Goal: Task Accomplishment & Management: Complete application form

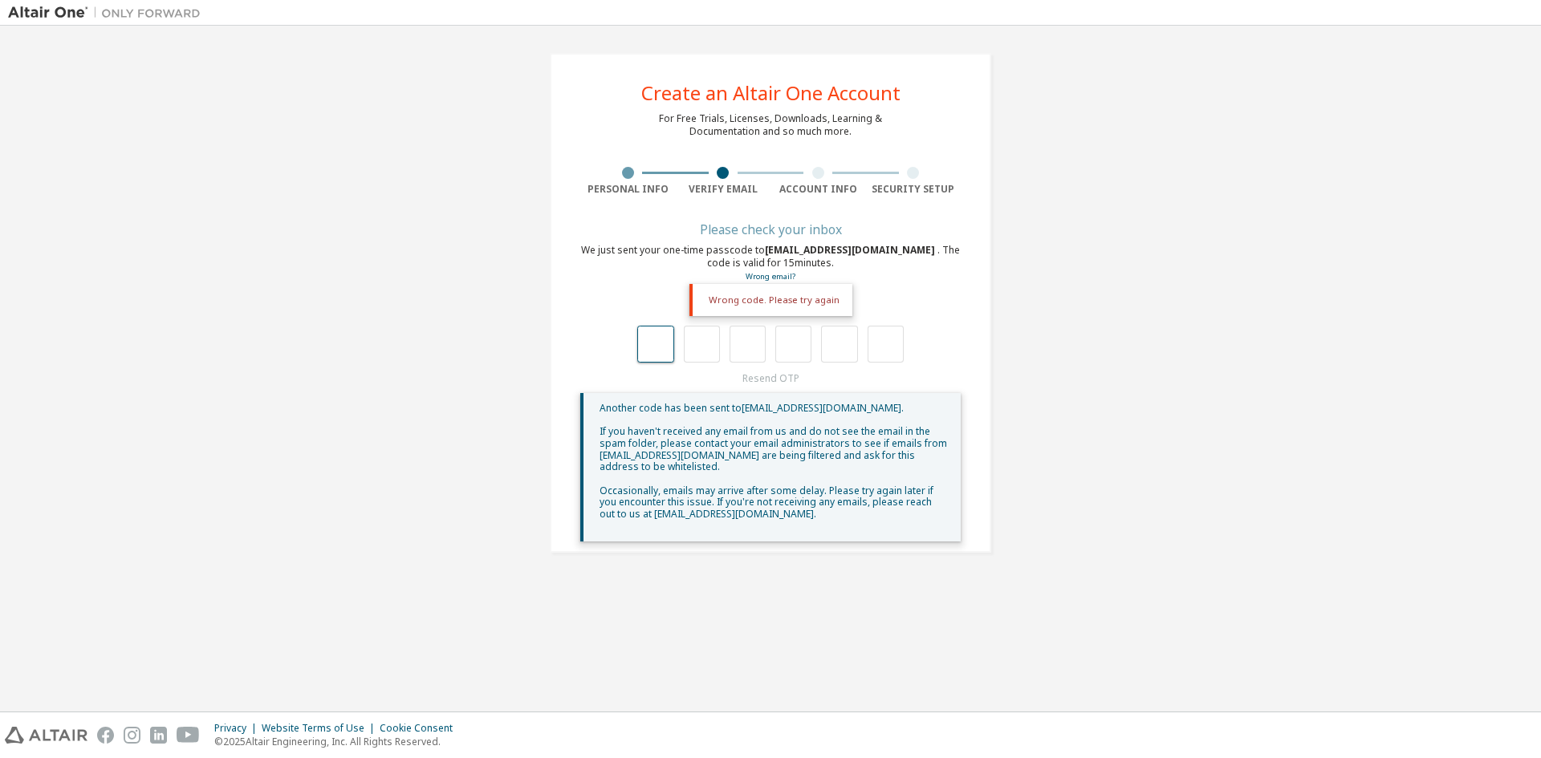
click at [652, 339] on input "text" at bounding box center [655, 344] width 36 height 37
drag, startPoint x: 680, startPoint y: 332, endPoint x: 672, endPoint y: 339, distance: 9.7
click at [680, 333] on div at bounding box center [770, 344] width 266 height 37
click at [655, 344] on input "text" at bounding box center [655, 344] width 36 height 37
type input "*"
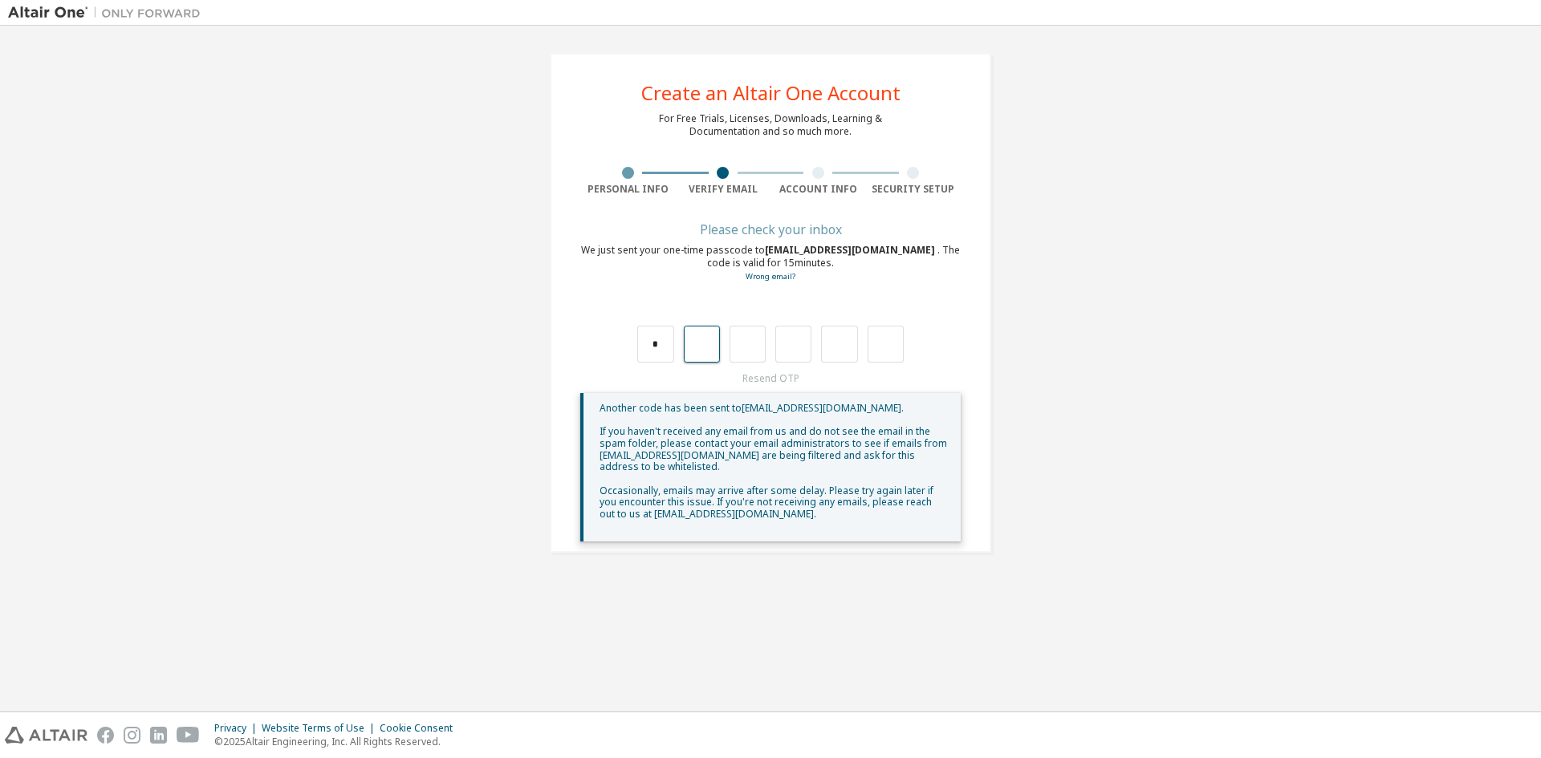
type input "*"
